Goal: Information Seeking & Learning: Understand process/instructions

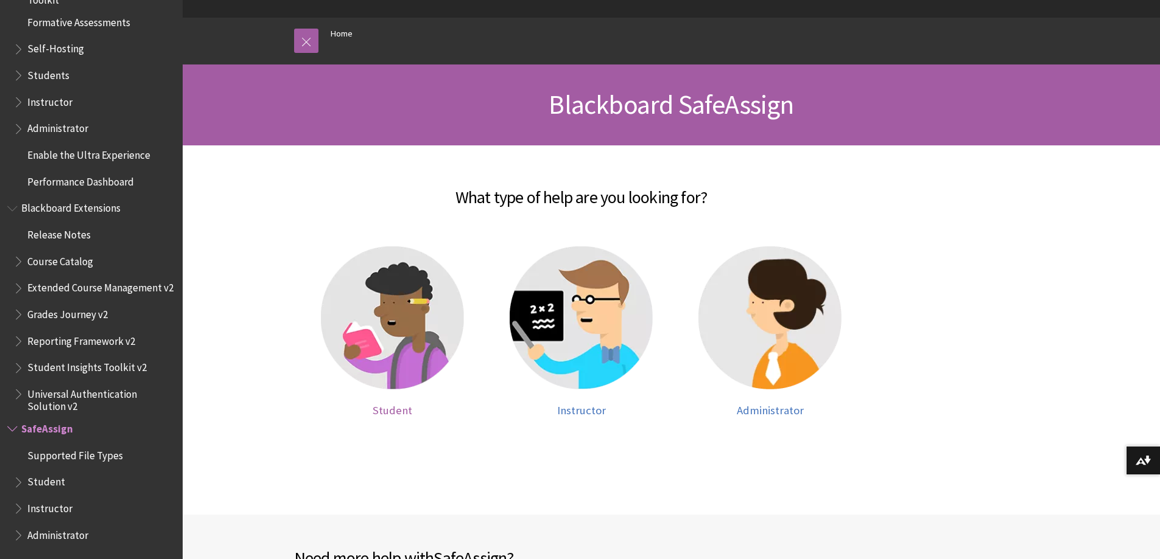
scroll to position [122, 0]
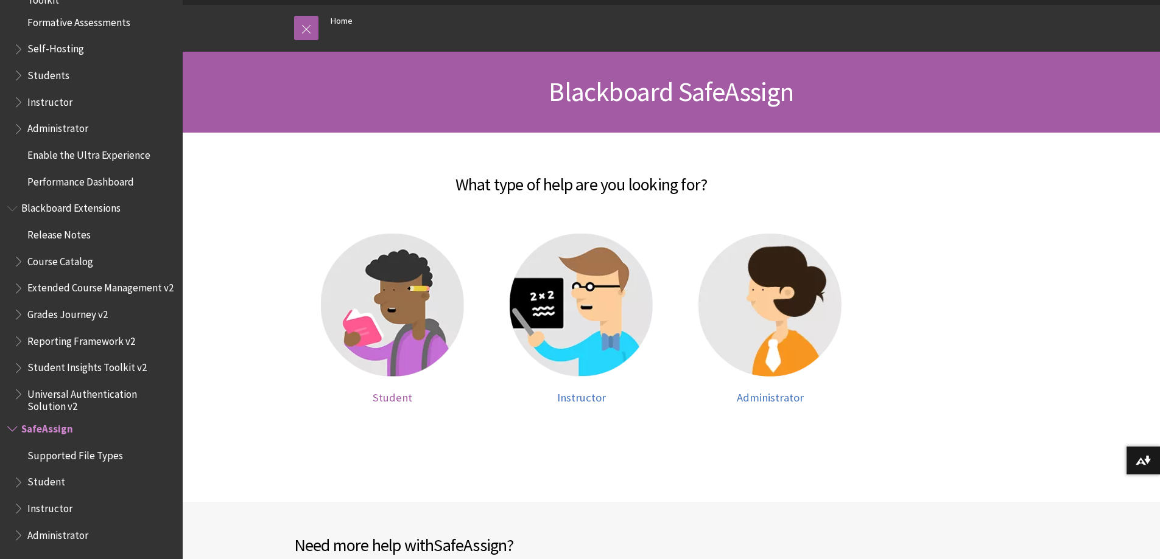
click at [384, 319] on img at bounding box center [392, 305] width 143 height 143
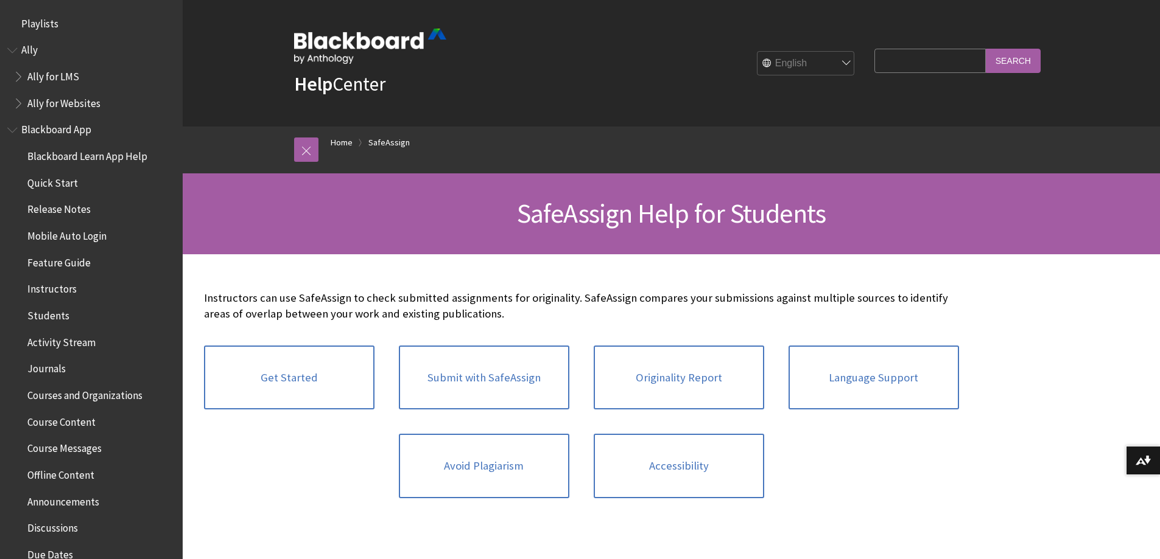
scroll to position [1293, 0]
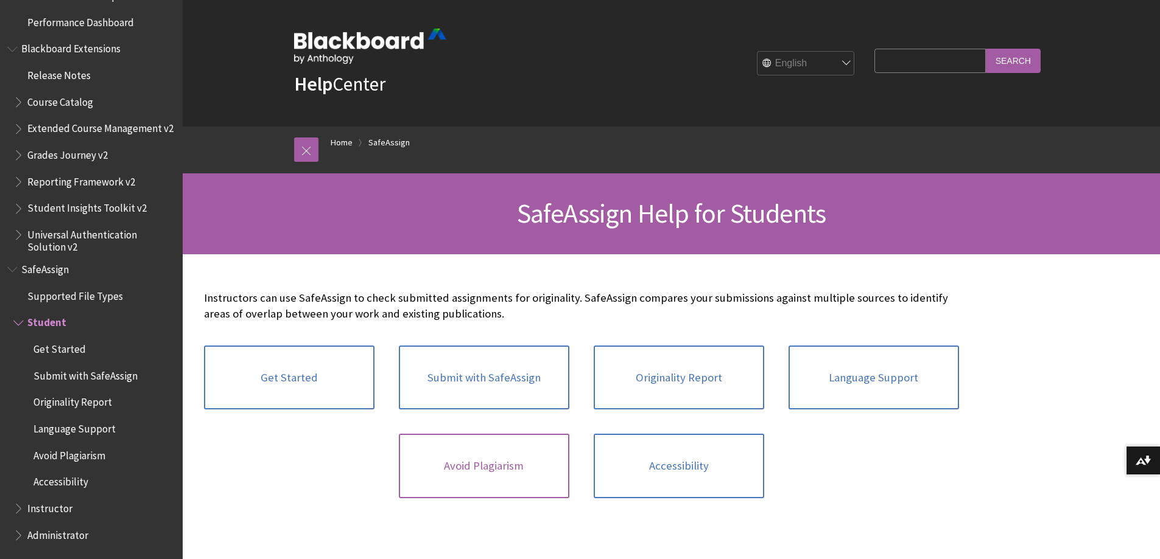
click at [494, 465] on link "Avoid Plagiarism" at bounding box center [484, 466] width 170 height 65
click at [505, 387] on link "Submit with SafeAssign" at bounding box center [484, 378] width 170 height 65
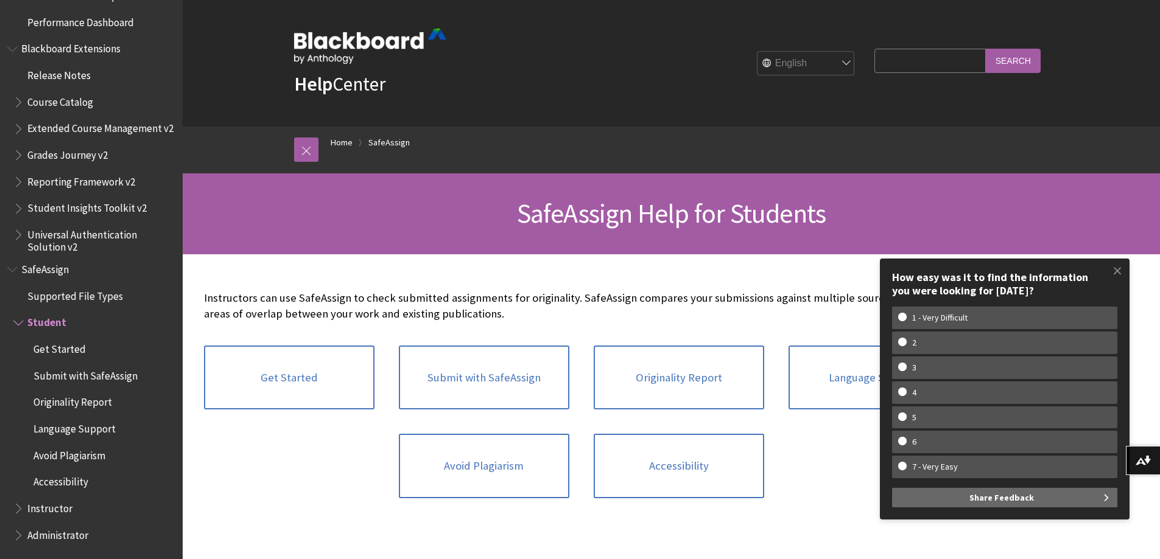
click at [620, 292] on p "Instructors can use SafeAssign to check submitted assignments for originality. …" at bounding box center [581, 306] width 755 height 32
click at [1115, 267] on span at bounding box center [1117, 271] width 26 height 26
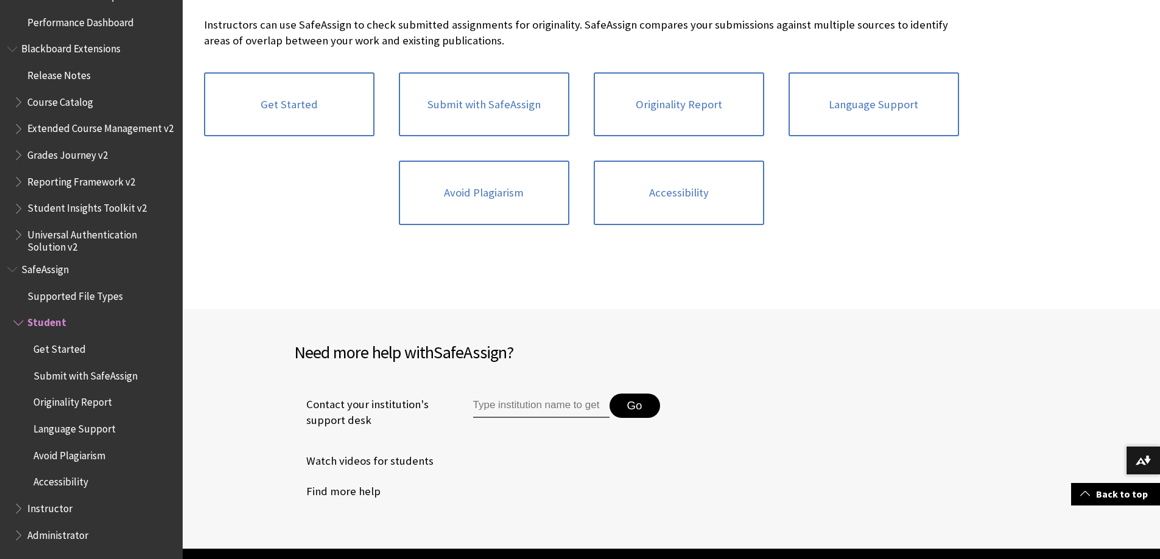
scroll to position [244, 0]
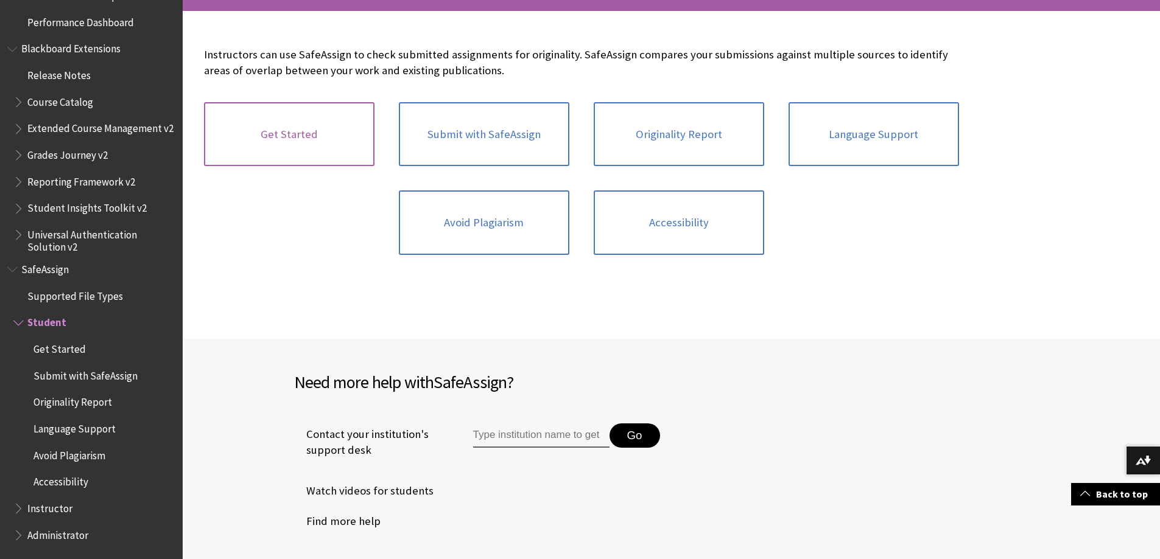
click at [314, 136] on link "Get Started" at bounding box center [289, 134] width 170 height 65
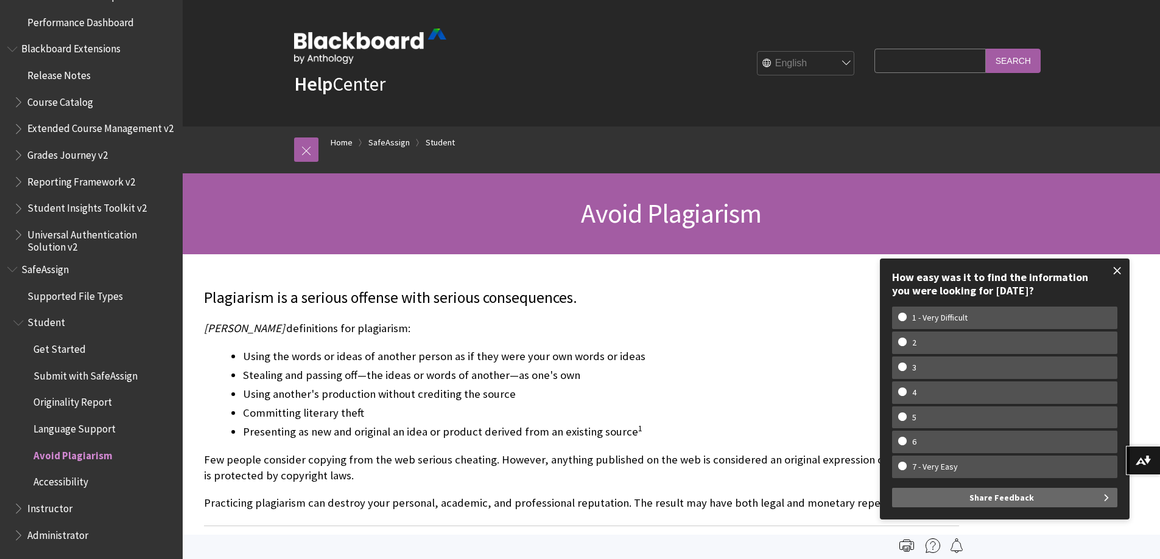
click at [1114, 270] on span at bounding box center [1117, 271] width 26 height 26
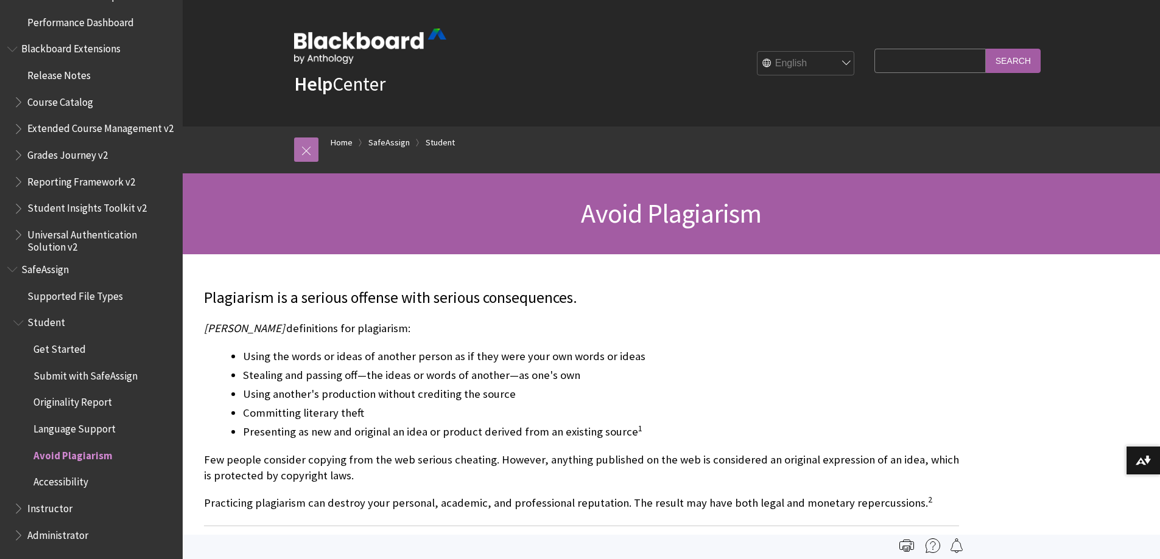
click at [307, 150] on link at bounding box center [306, 150] width 24 height 24
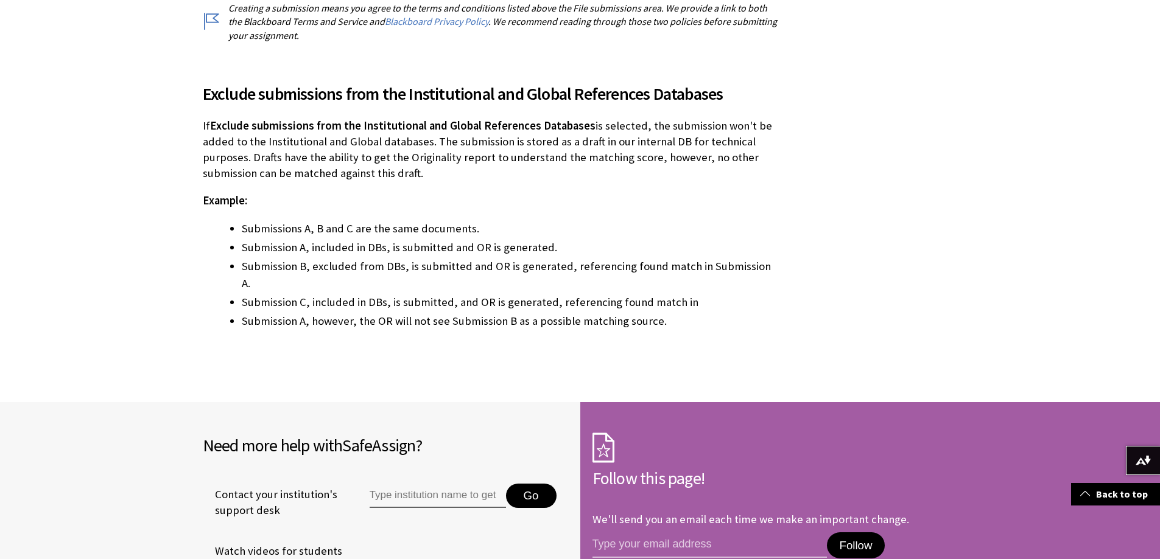
scroll to position [2435, 0]
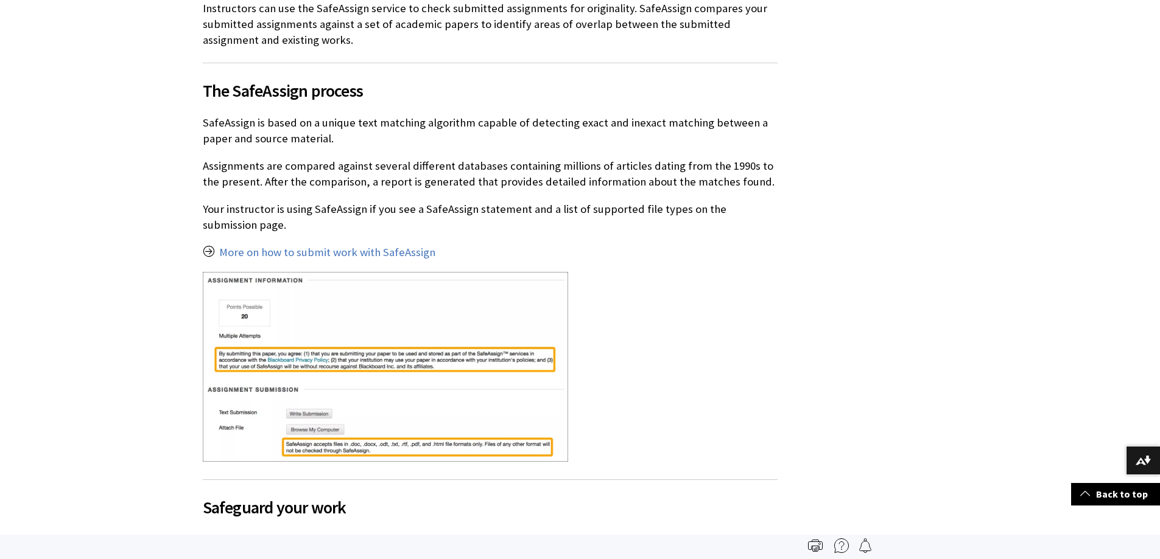
scroll to position [122, 0]
